Goal: Task Accomplishment & Management: Use online tool/utility

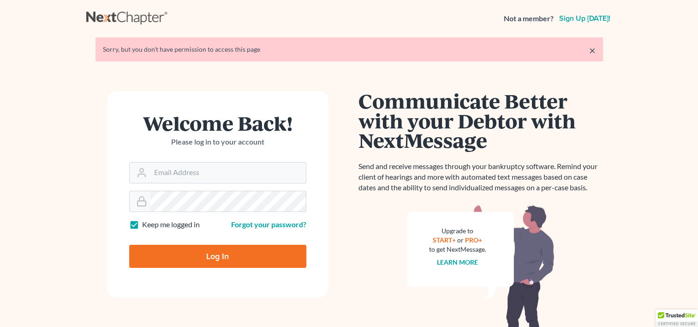
type input "[EMAIL_ADDRESS][DOMAIN_NAME]"
click at [195, 255] on input "Log In" at bounding box center [217, 256] width 177 height 23
type input "Thinking..."
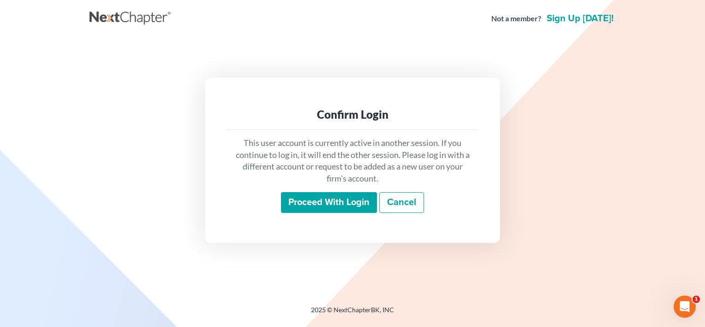
click at [318, 201] on input "Proceed with login" at bounding box center [329, 202] width 96 height 21
